Goal: Task Accomplishment & Management: Use online tool/utility

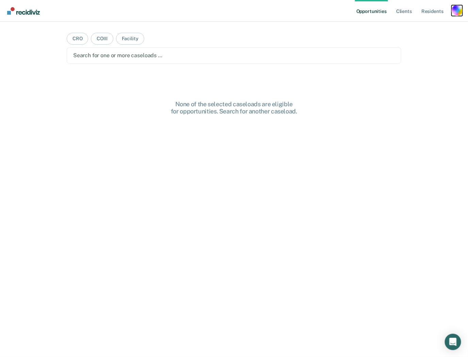
click at [460, 9] on div "Profile dropdown button" at bounding box center [457, 10] width 11 height 11
click at [415, 27] on link "Profile" at bounding box center [430, 28] width 55 height 6
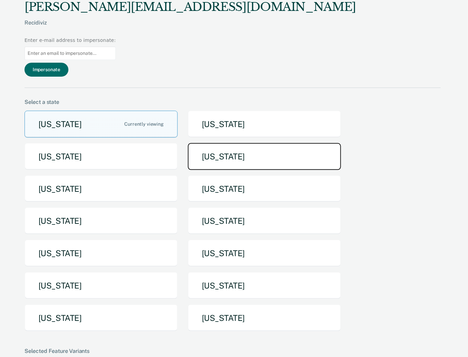
click at [210, 143] on button "[US_STATE]" at bounding box center [264, 156] width 153 height 27
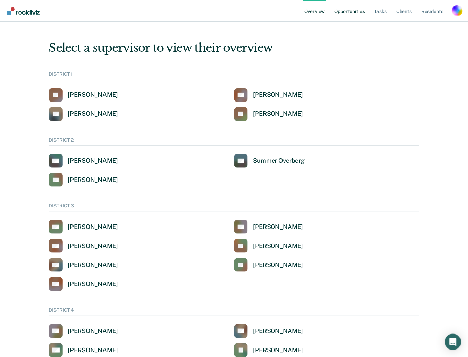
click at [353, 16] on link "Opportunities" at bounding box center [349, 11] width 33 height 22
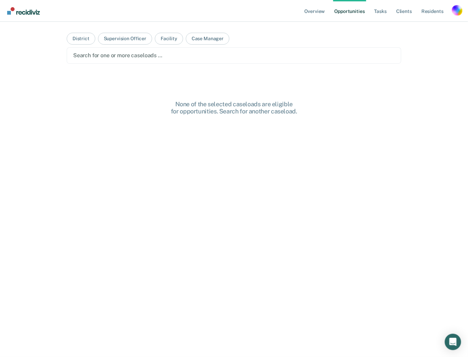
click at [158, 57] on div at bounding box center [234, 55] width 322 height 8
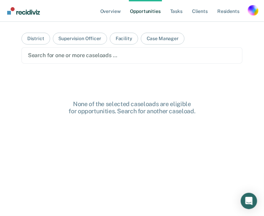
click at [108, 56] on div at bounding box center [132, 55] width 208 height 8
click at [135, 53] on div at bounding box center [161, 55] width 65 height 8
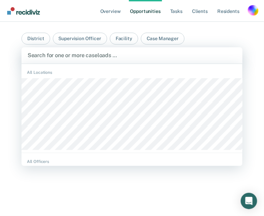
click at [125, 57] on div at bounding box center [132, 55] width 209 height 8
